Goal: Task Accomplishment & Management: Manage account settings

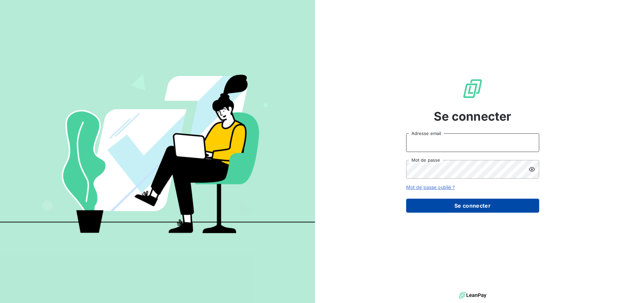
type input "[EMAIL_ADDRESS][PERSON_NAME][DOMAIN_NAME]"
click at [478, 203] on button "Se connecter" at bounding box center [472, 205] width 133 height 14
